Goal: Transaction & Acquisition: Purchase product/service

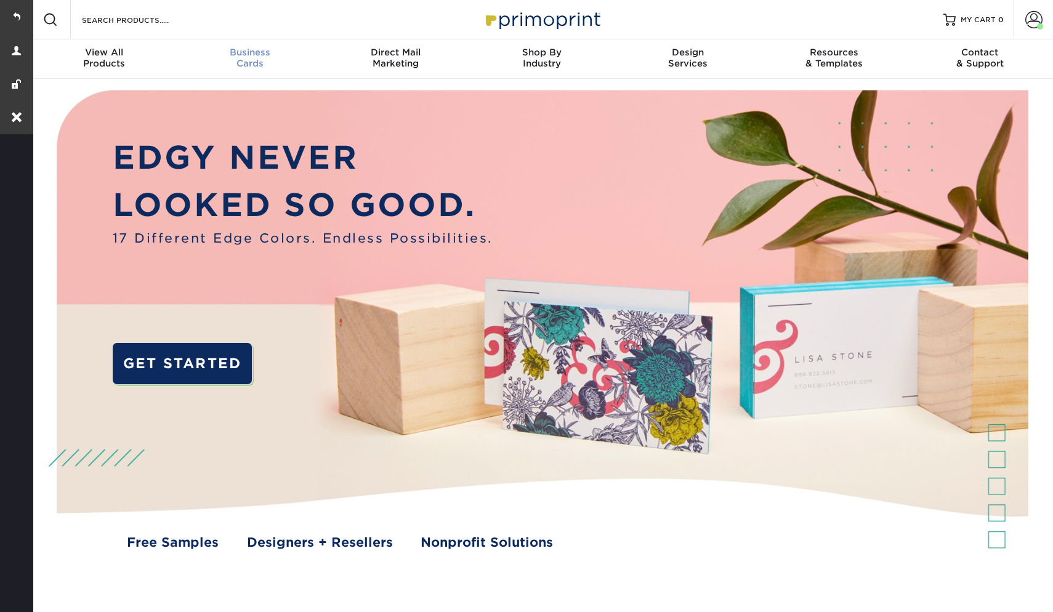
click at [238, 62] on div "Business Cards" at bounding box center [250, 58] width 146 height 22
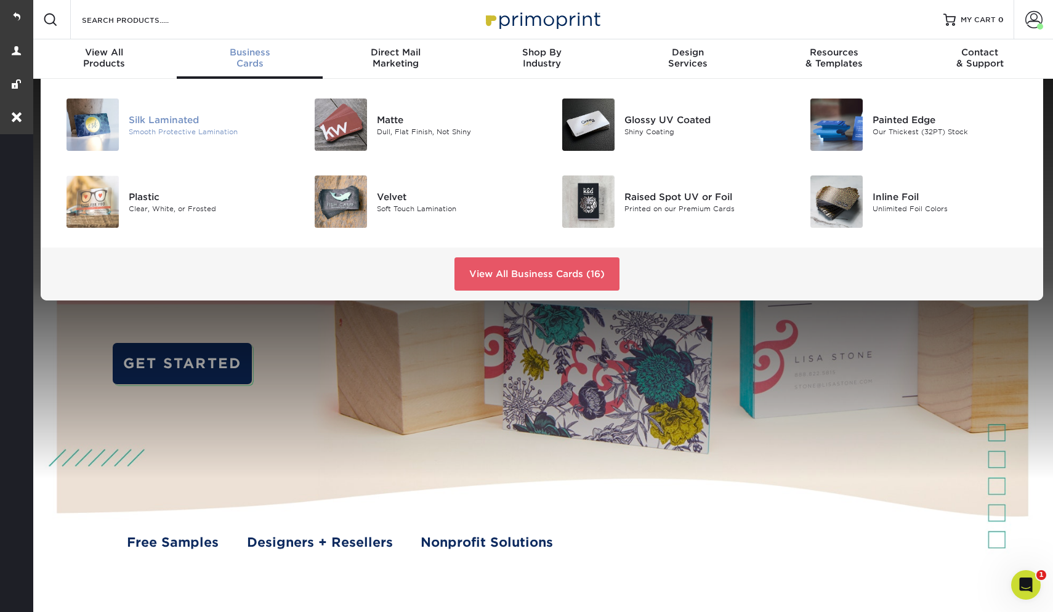
click at [212, 121] on div "Silk Laminated" at bounding box center [207, 120] width 156 height 14
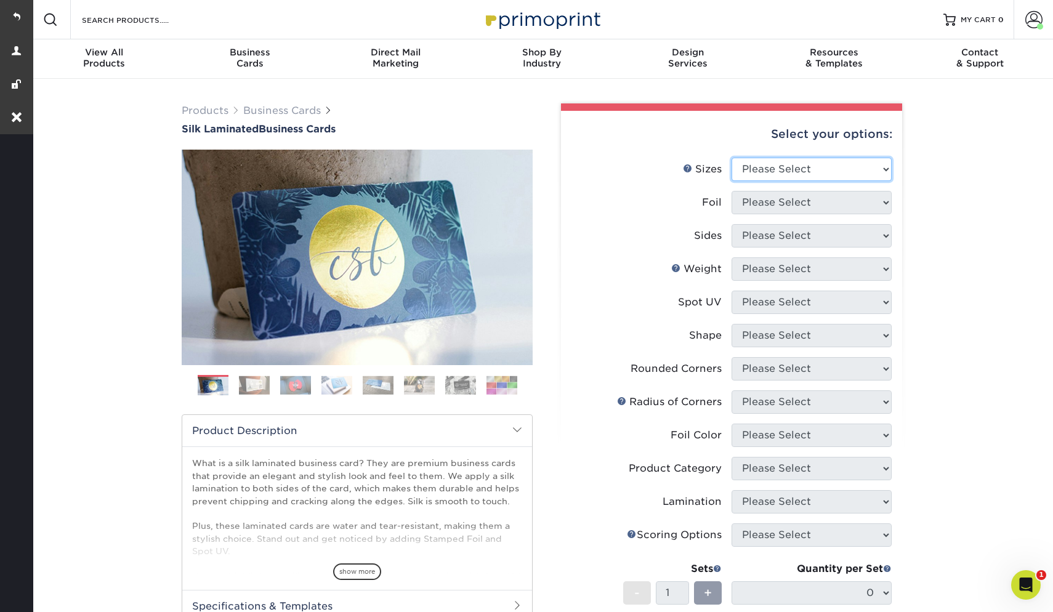
select select "2.00x3.50"
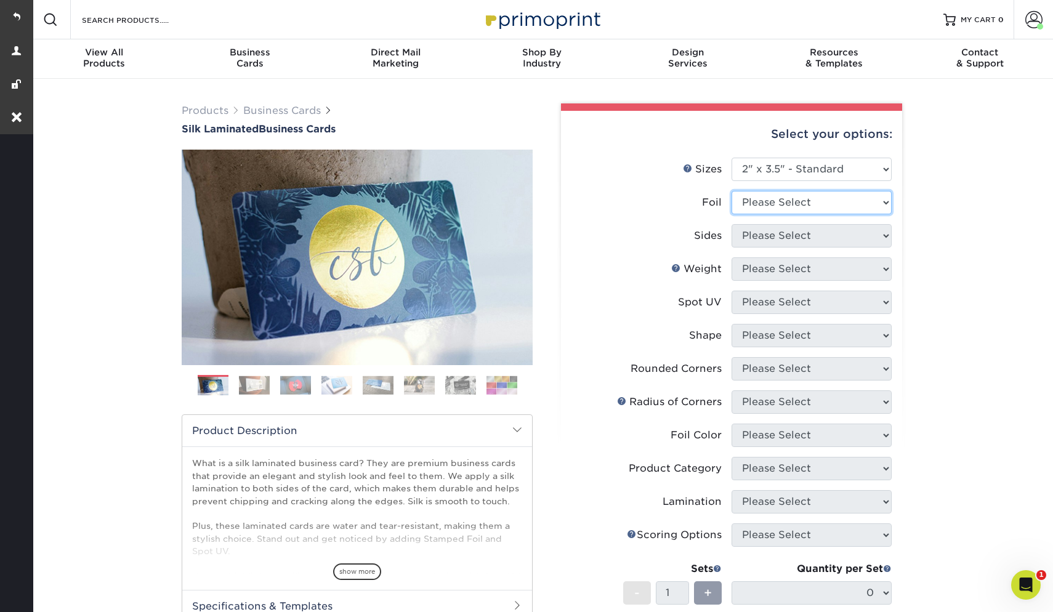
select select "1"
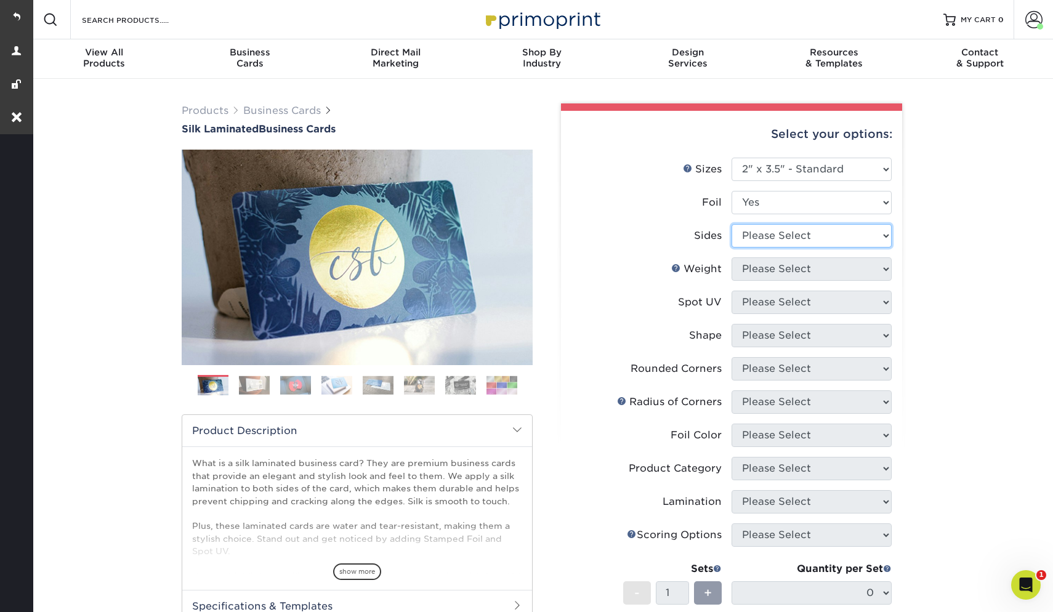
select select "34527644-b4fd-4ffb-9092-1318eefcd9d9"
select select "16PT"
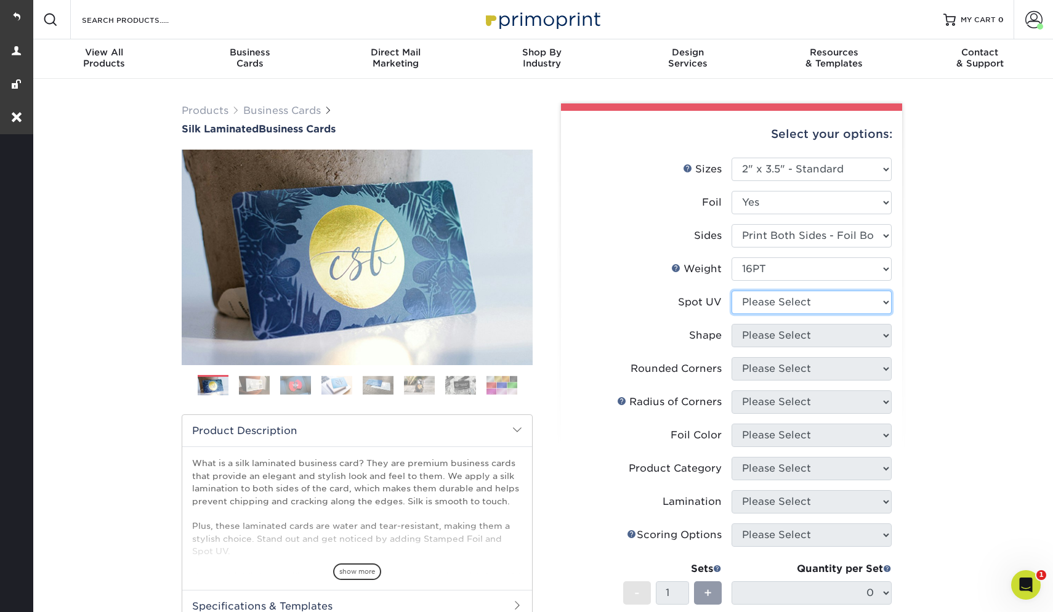
select select "3"
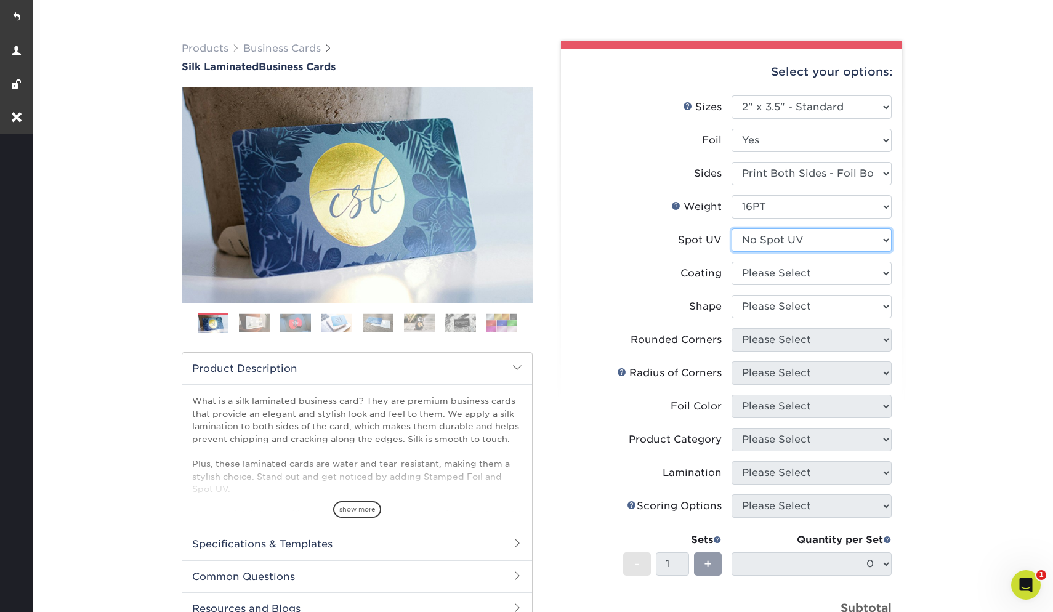
scroll to position [81, 0]
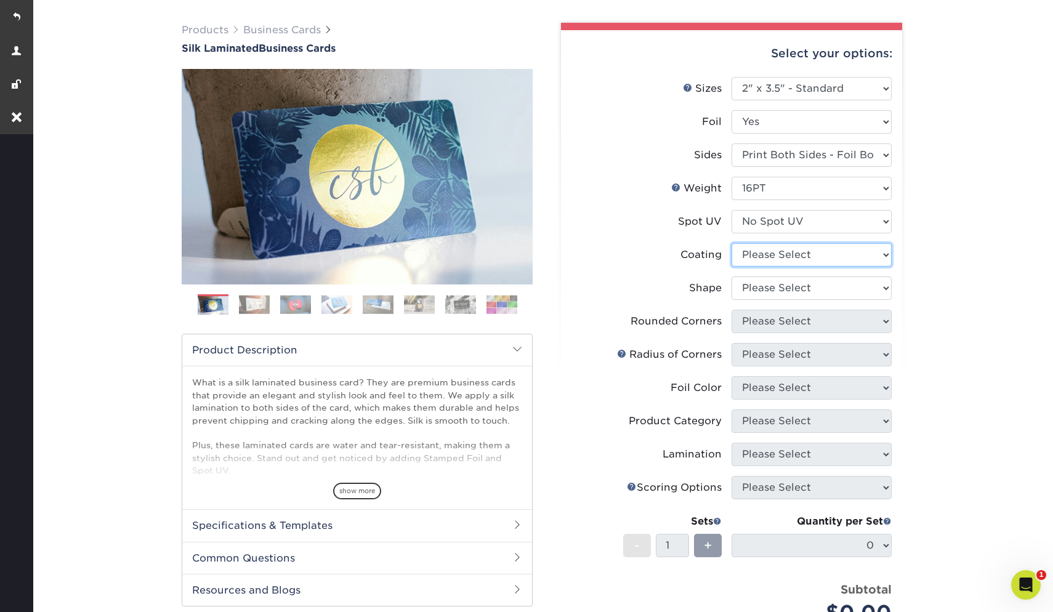
select select "3e7618de-abca-4bda-9f97-8b9129e913d8"
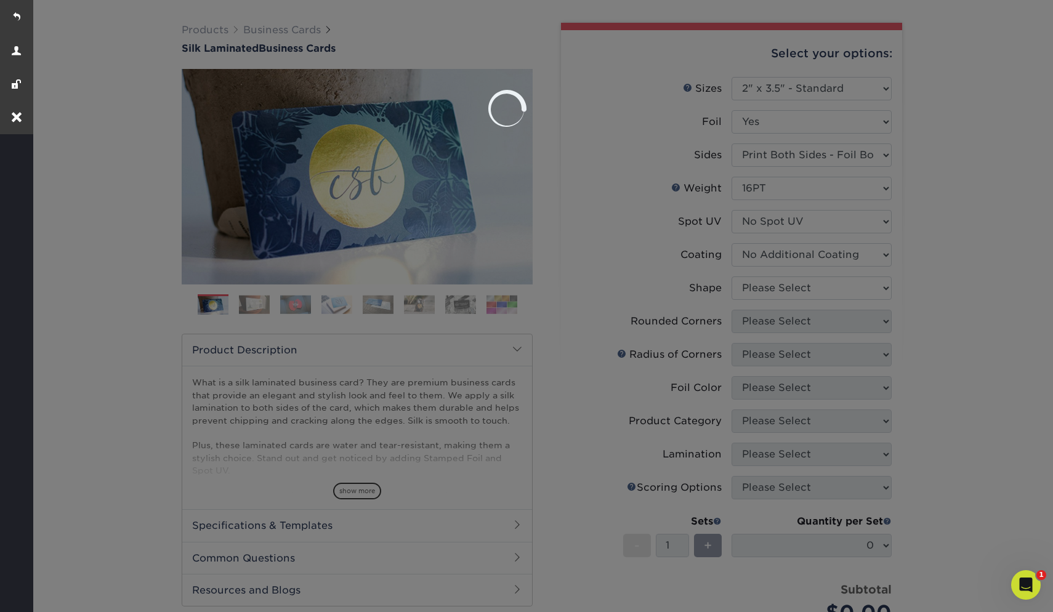
click at [765, 288] on div at bounding box center [526, 306] width 1053 height 612
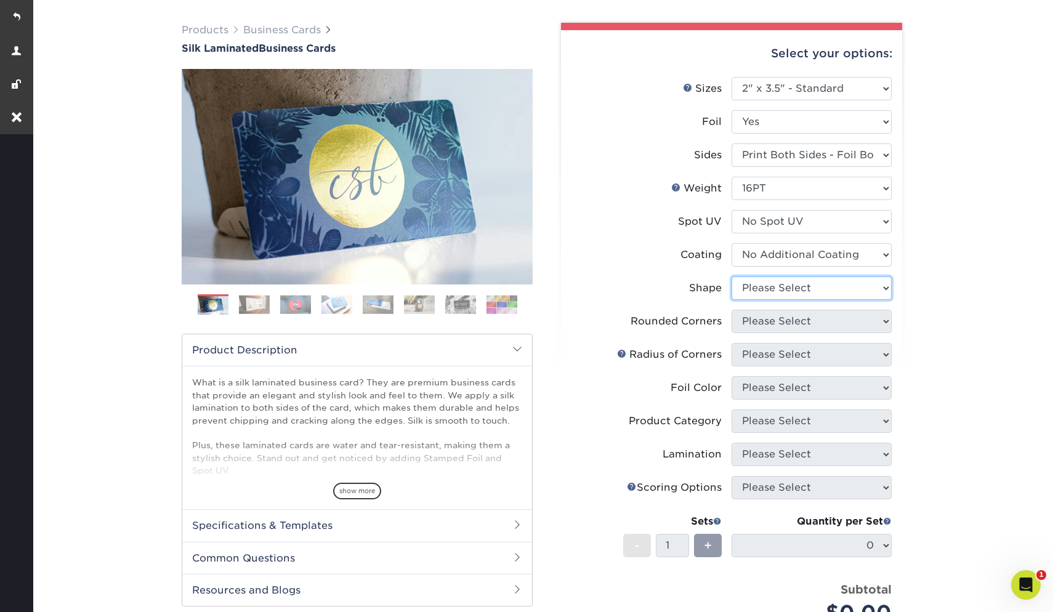
select select "standard"
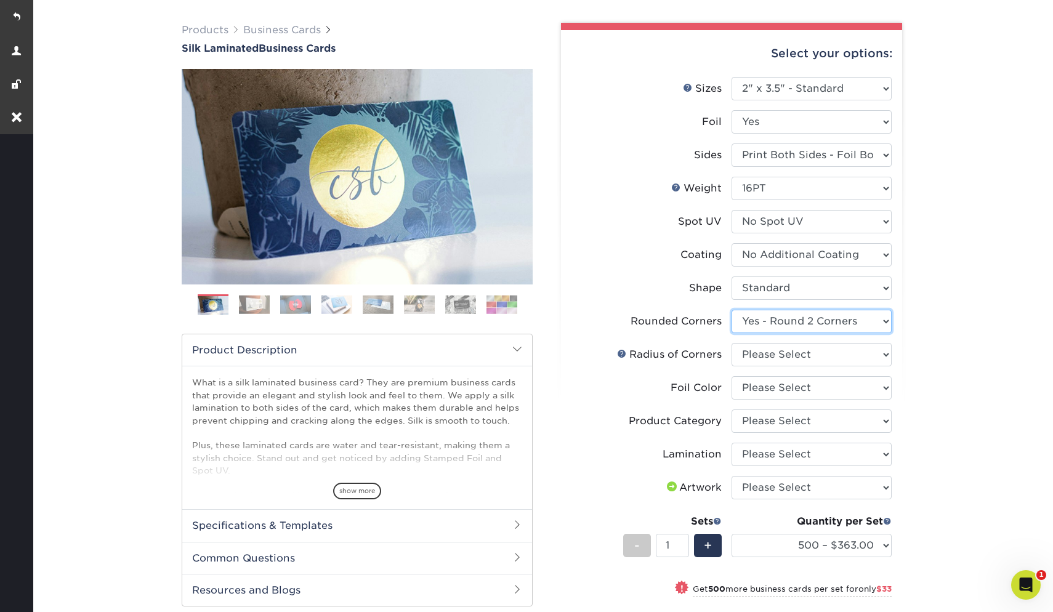
select select "7672df9e-0e0a-464d-8e1f-920c575e4da3"
select select "479fbfe7-6a0c-4895-8c9a-81739b7486c9"
select select "a834dd52-fe06-4ed6-9a86-5bd3c2d02515"
select select "3b5148f1-0588-4f88-a218-97bcfdce65c1"
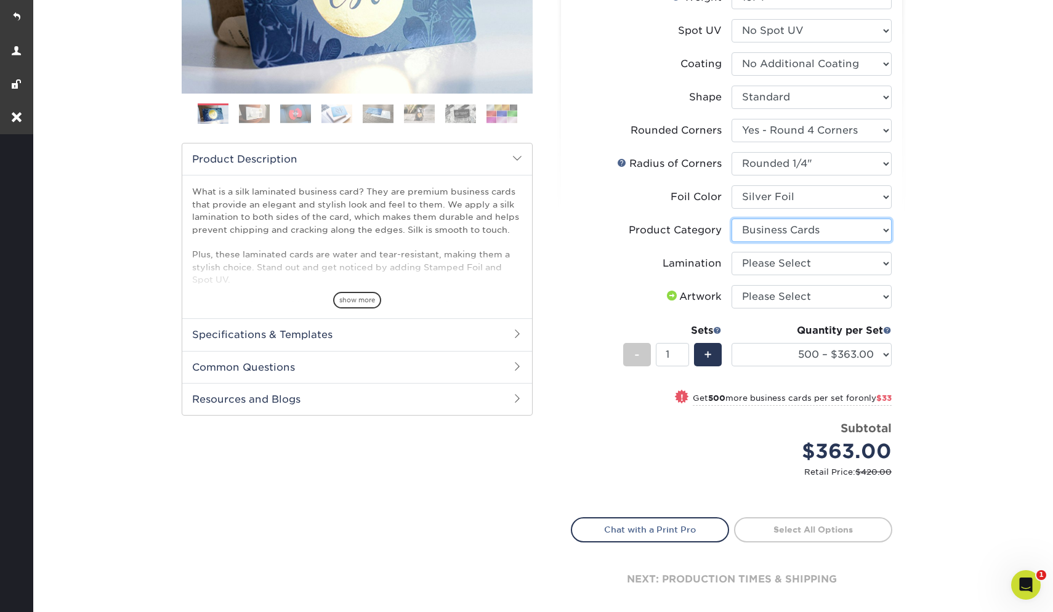
scroll to position [268, 0]
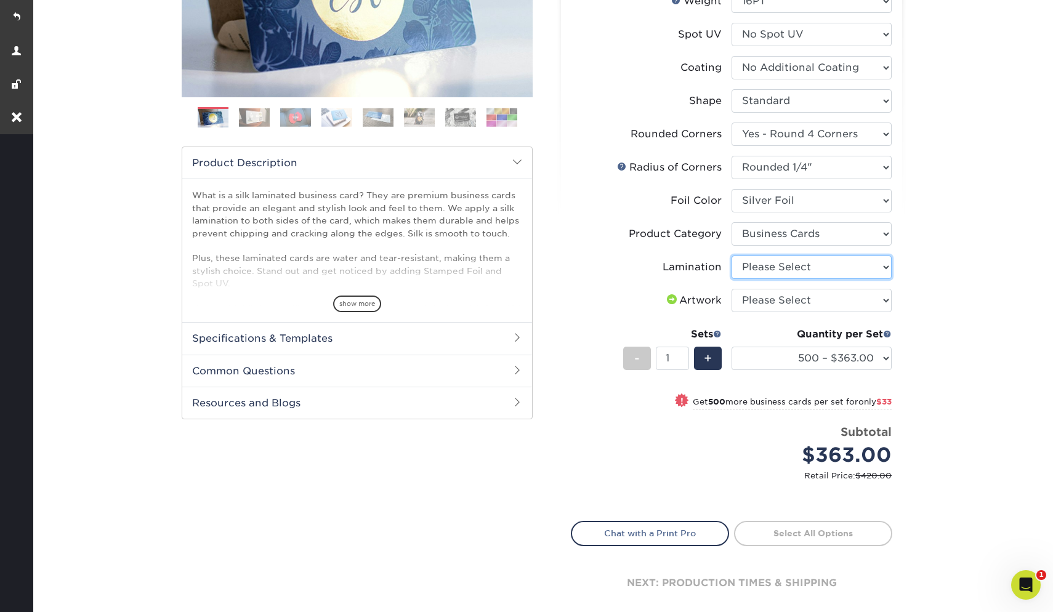
select select "ccacb42f-45f7-42d3-bbd3-7c8421cf37f0"
select select "upload"
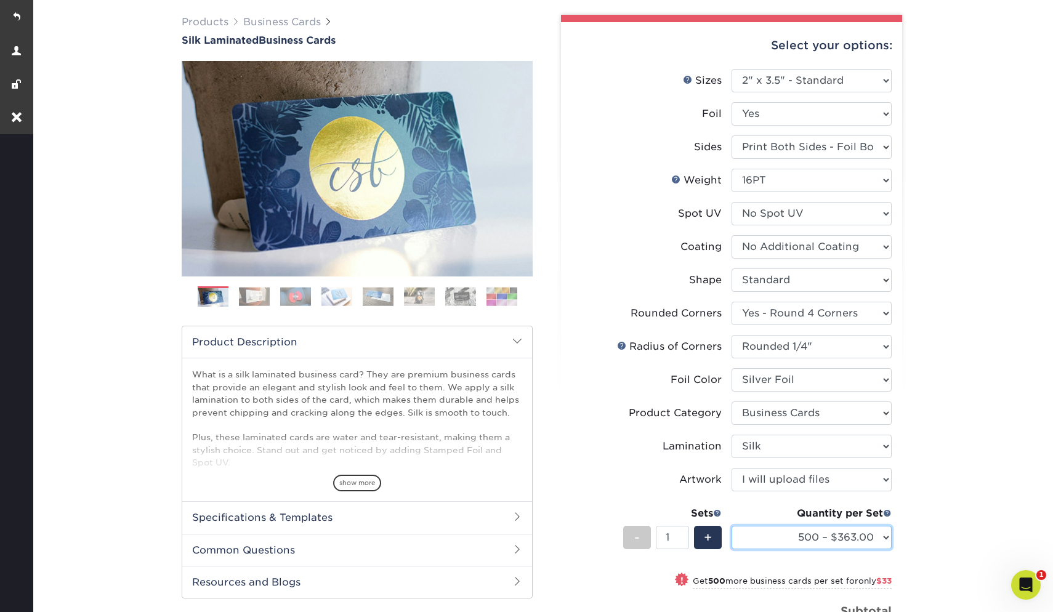
scroll to position [68, 0]
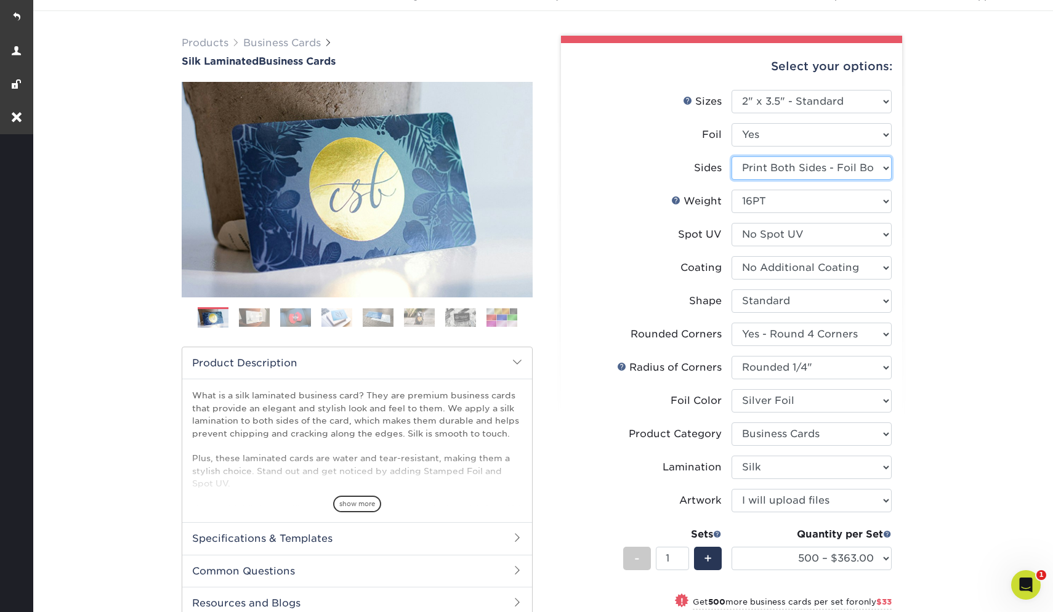
select select "e9e9dfb3-fba1-4d60-972c-fd9ca5904d33"
select select "-1"
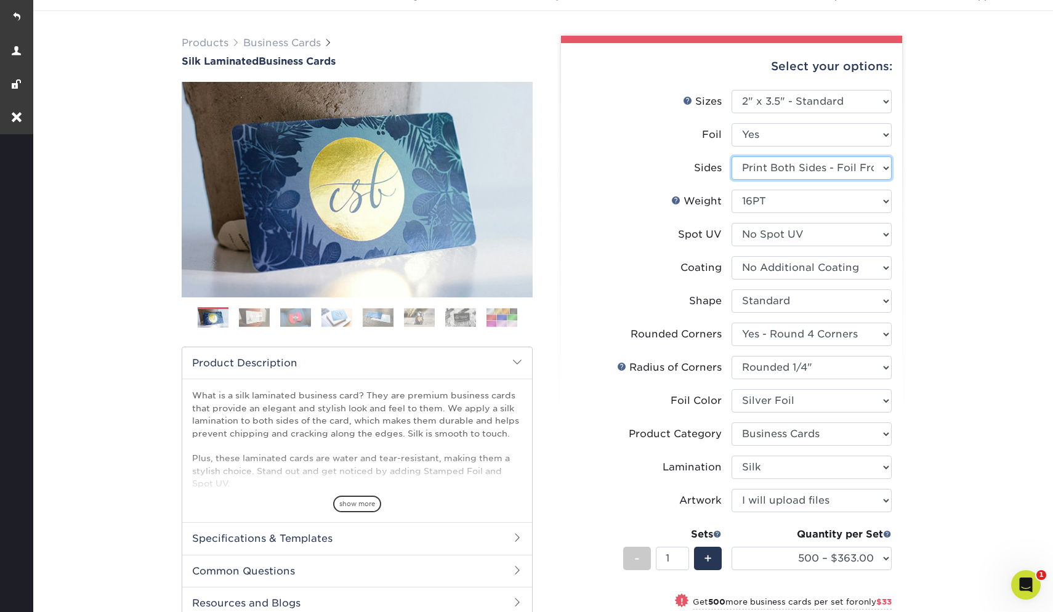
select select "-1"
select select
select select "-1"
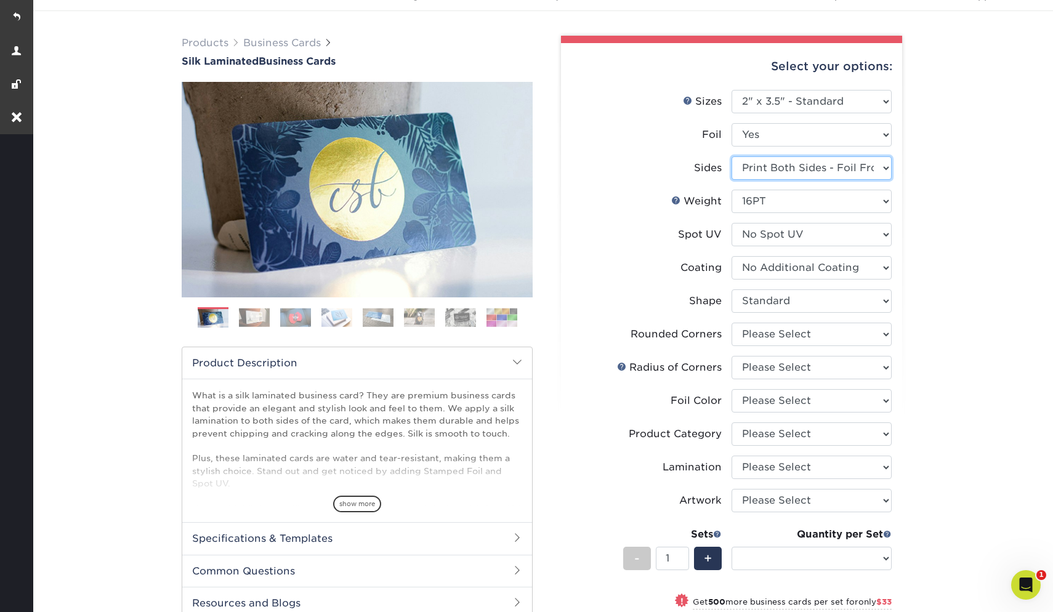
select select "-1"
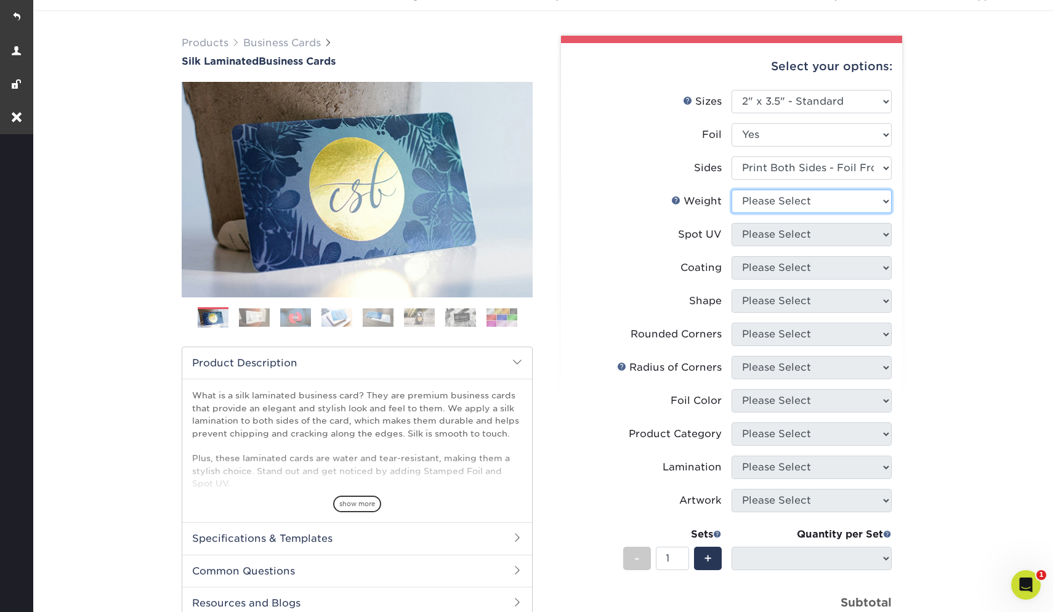
select select "16PT"
select select
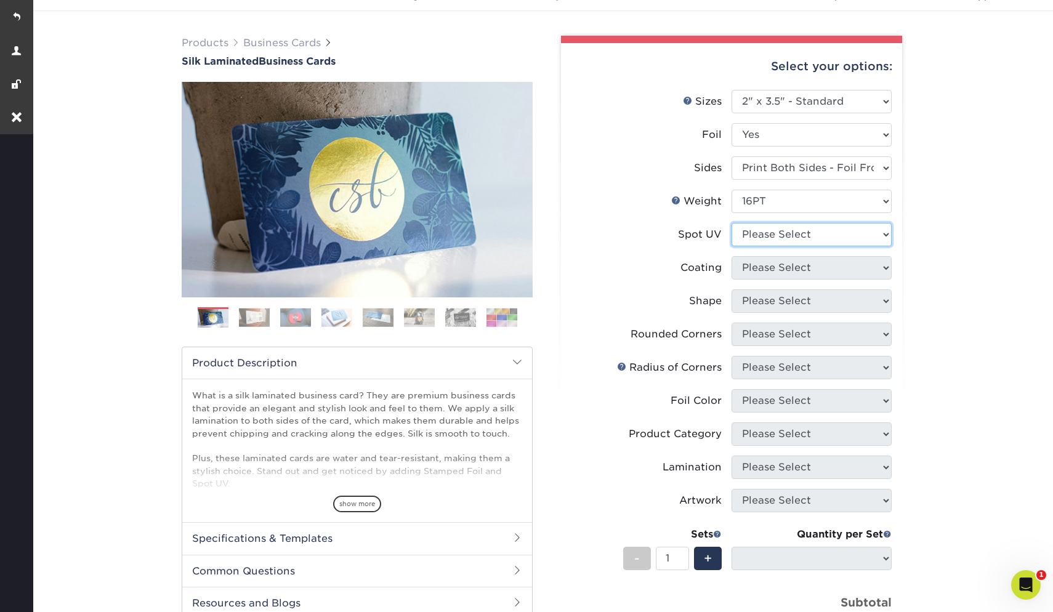
select select "3"
select select
select select "3e7618de-abca-4bda-9f97-8b9129e913d8"
select select
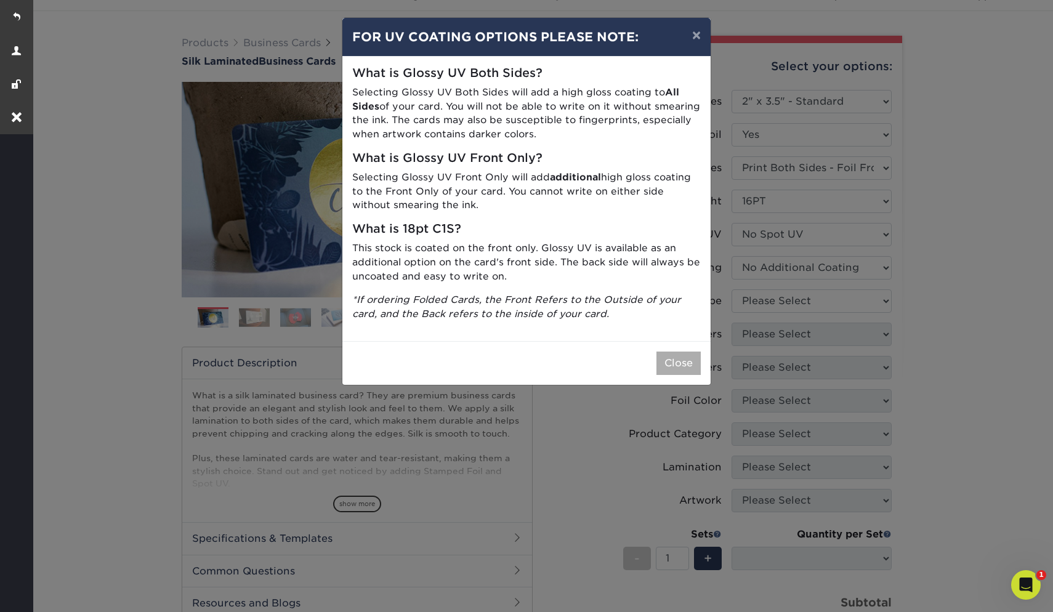
click at [679, 360] on button "Close" at bounding box center [678, 363] width 44 height 23
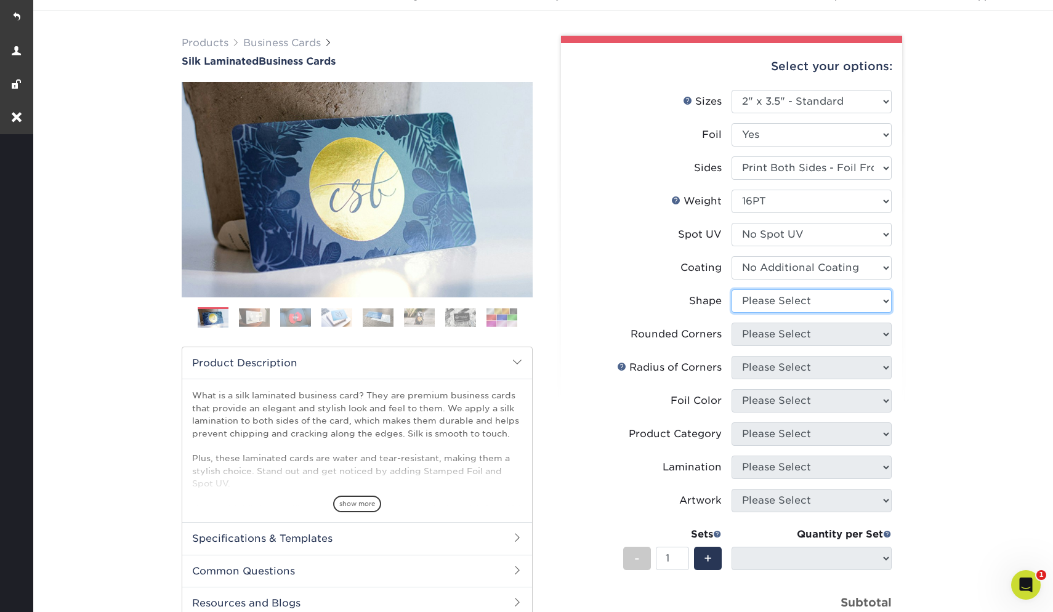
select select "standard"
select select
select select "7672df9e-0e0a-464d-8e1f-920c575e4da3"
select select "-1"
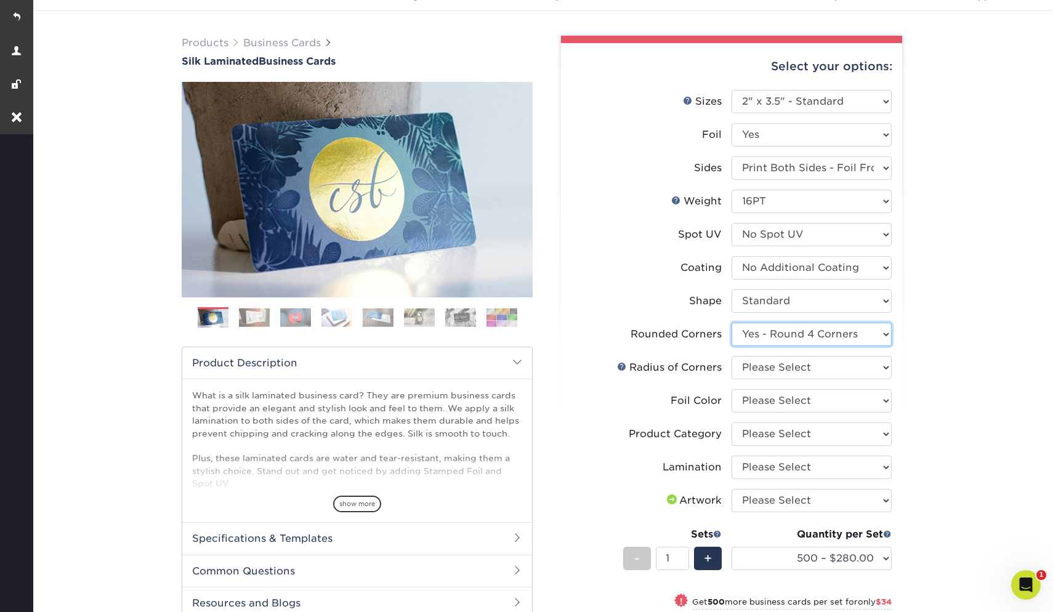
select select "0"
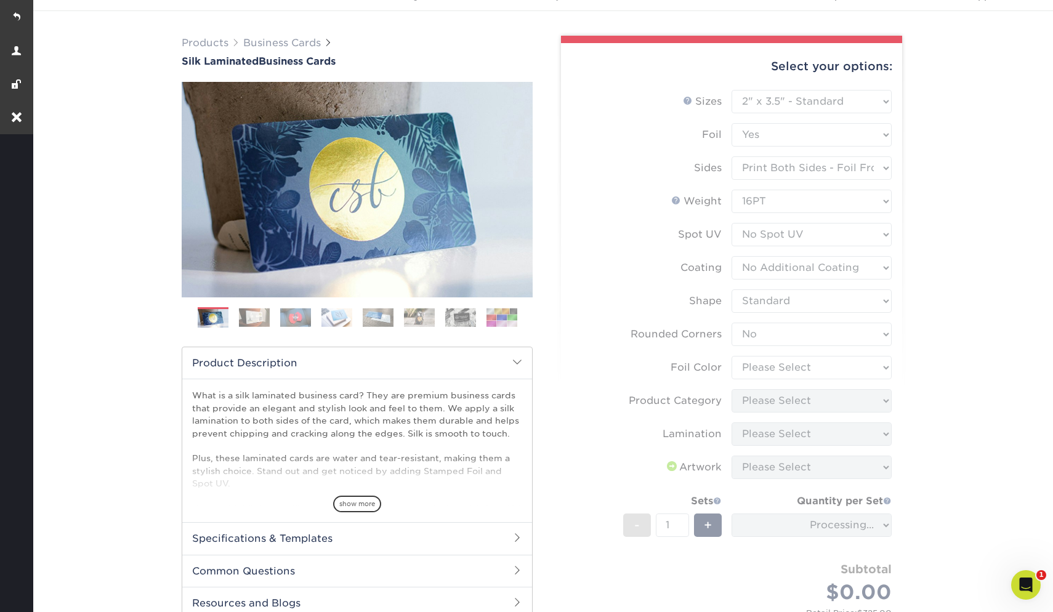
click at [755, 368] on form "Sizes Help Sizes Please Select 1.5" x 3.5" - Mini 1.75" x 3.5" - Mini 2" x 2" -…" at bounding box center [731, 367] width 321 height 554
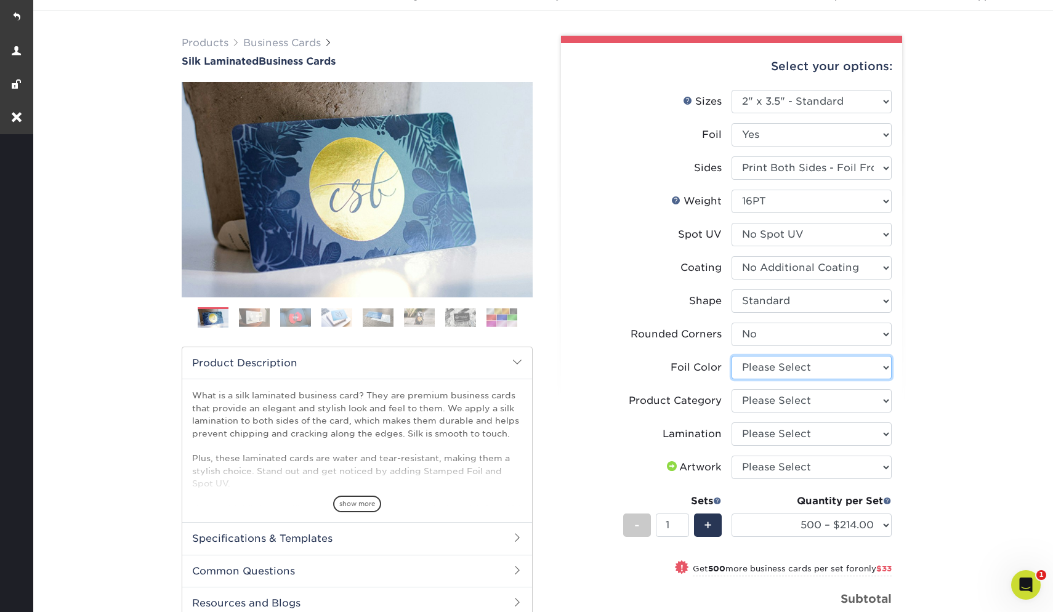
select select "acffa4a5-22f9-4585-ba3f-0adaa54b8c85"
select select "3b5148f1-0588-4f88-a218-97bcfdce65c1"
select select "ccacb42f-45f7-42d3-bbd3-7c8421cf37f0"
select select "upload"
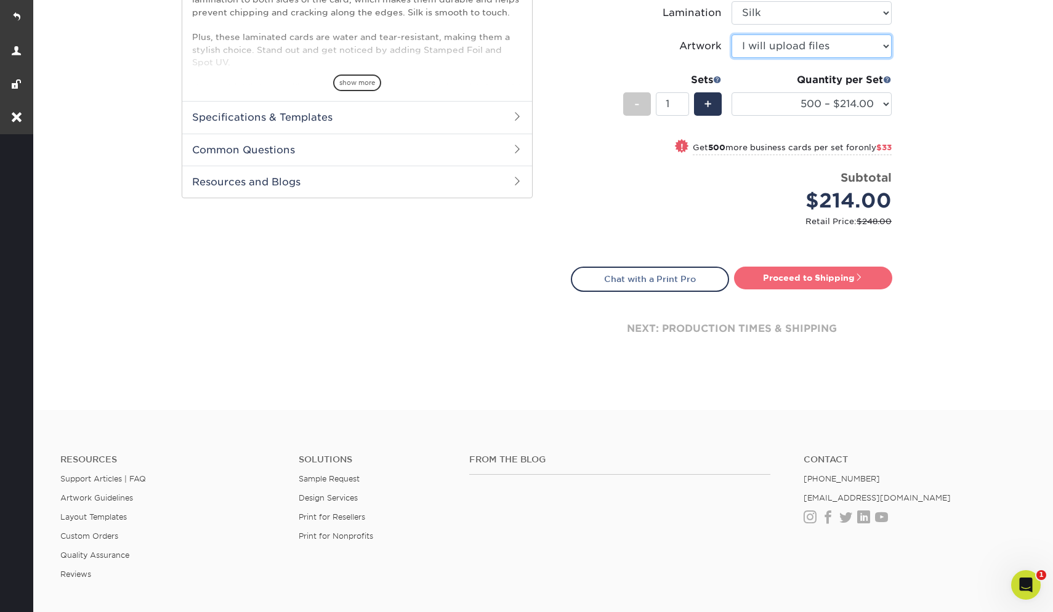
scroll to position [473, 0]
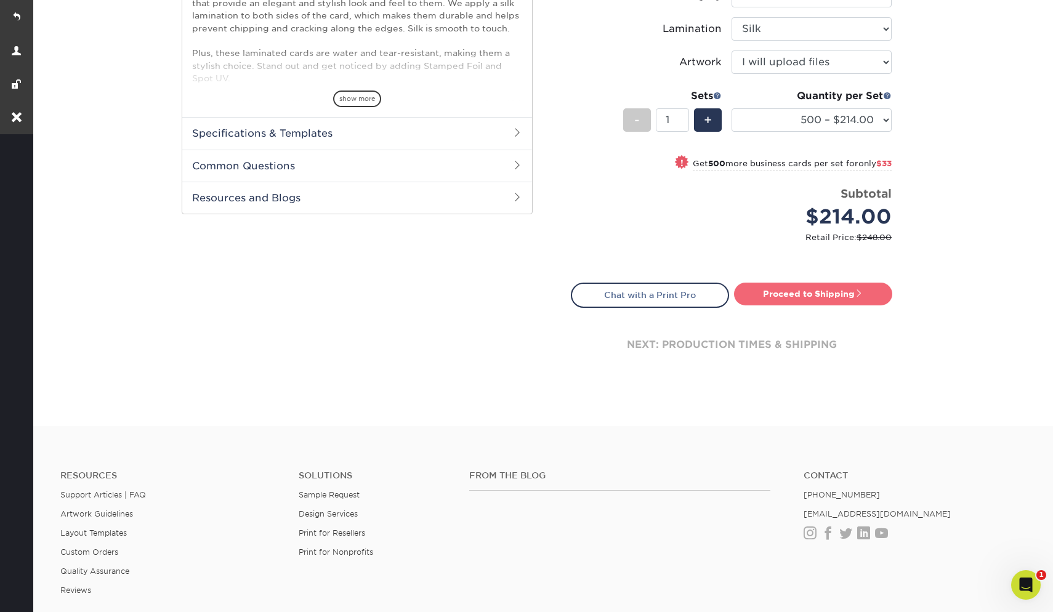
click at [768, 292] on link "Proceed to Shipping" at bounding box center [813, 294] width 158 height 22
type input "Set 1"
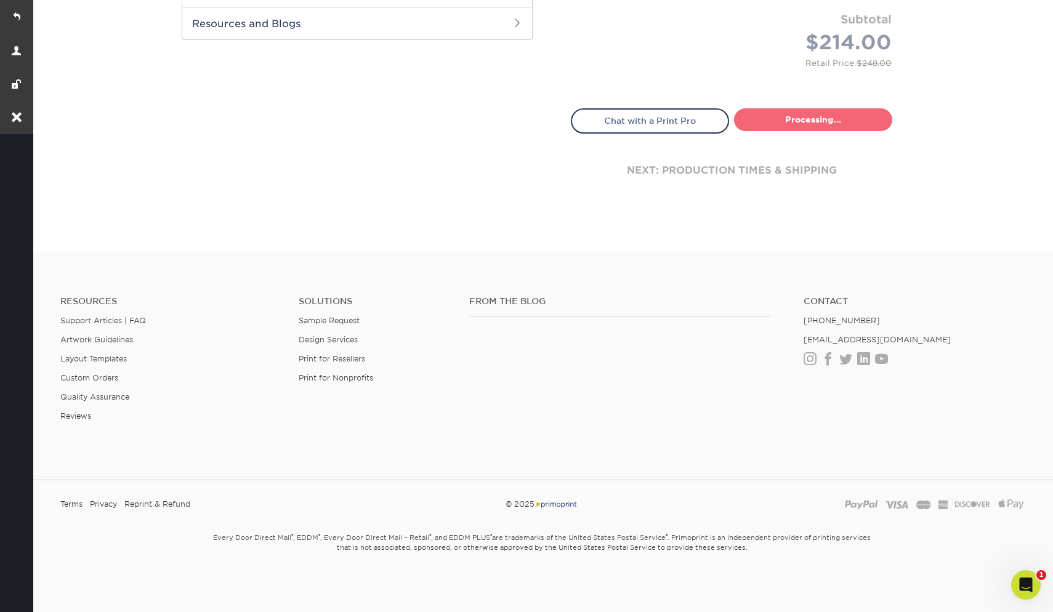
select select "f67cd561-658c-43c4-a0fa-33a72eb27a32"
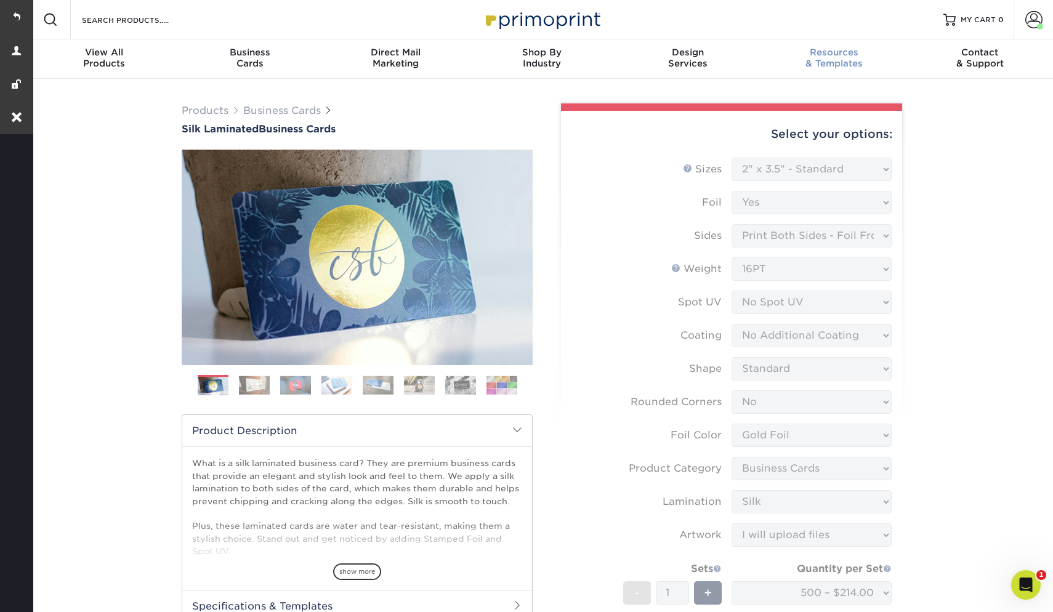
scroll to position [0, 0]
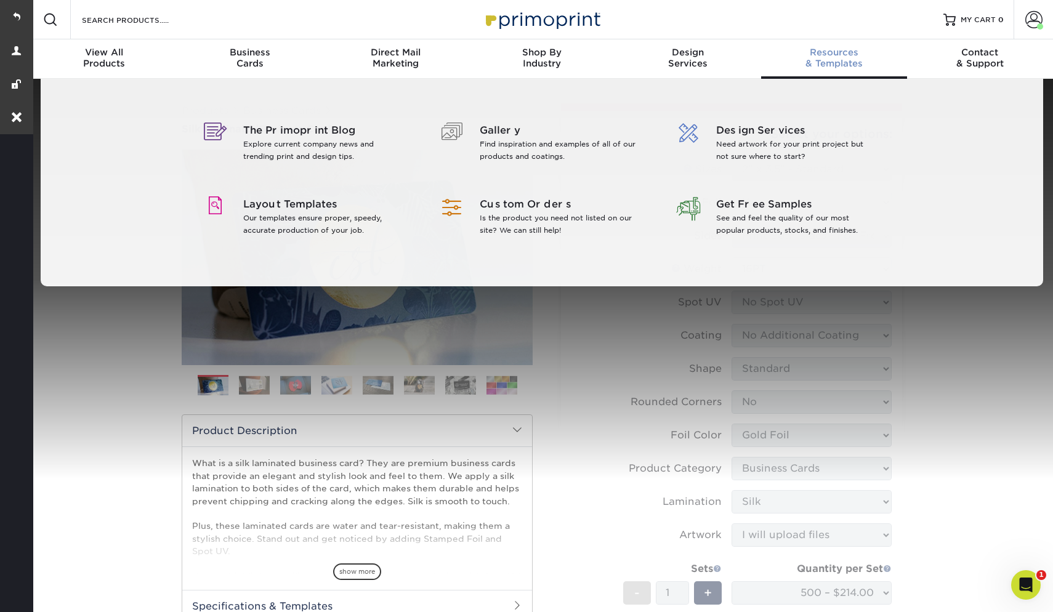
click at [827, 56] on span "Resources" at bounding box center [834, 52] width 146 height 11
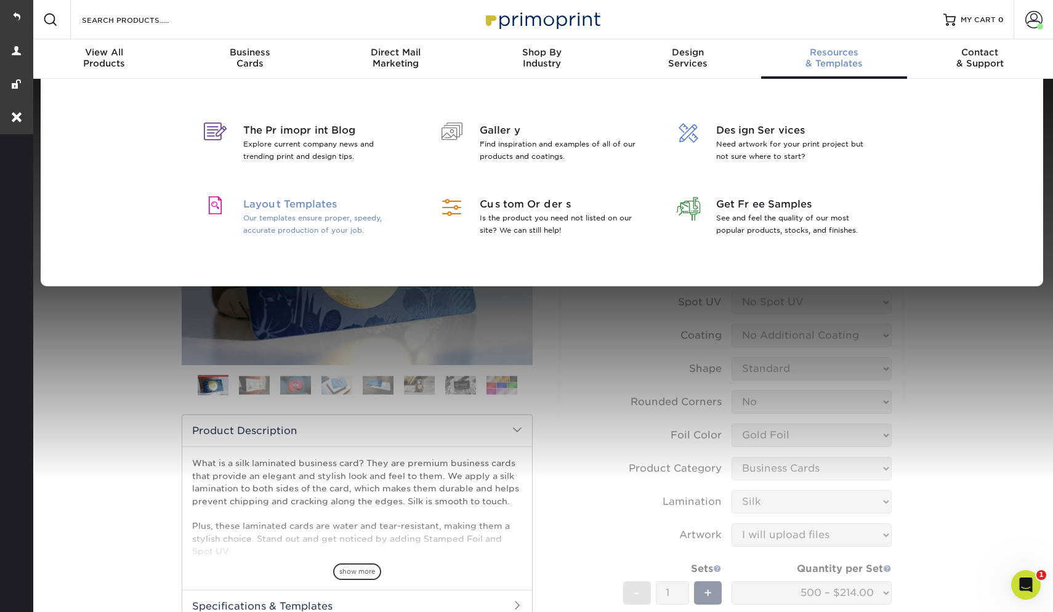
click at [299, 207] on span "Layout Templates" at bounding box center [322, 204] width 159 height 15
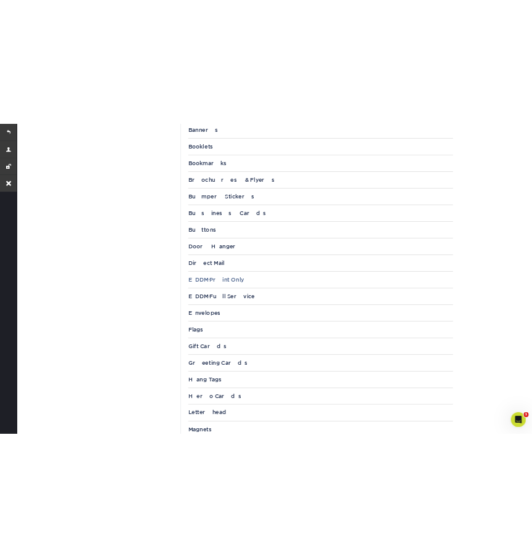
scroll to position [592, 0]
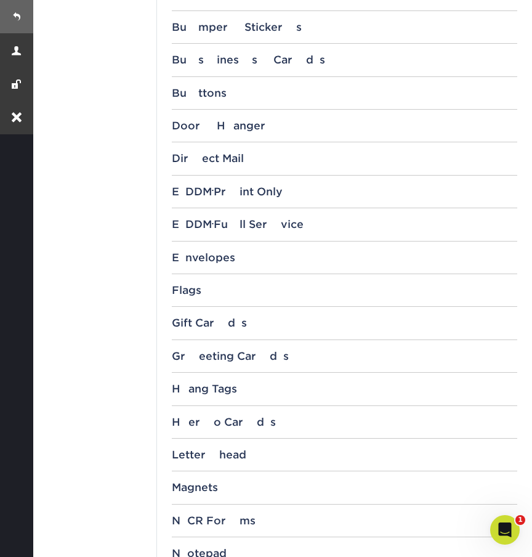
click at [11, 17] on link at bounding box center [16, 16] width 33 height 33
